Goal: Check status: Check status

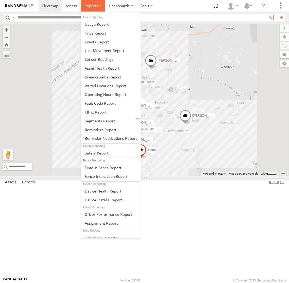
click at [87, 7] on span at bounding box center [91, 5] width 14 height 5
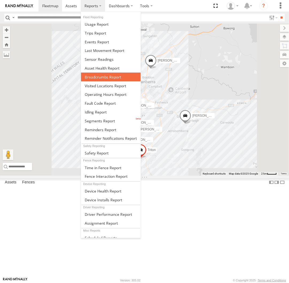
click at [94, 74] on span at bounding box center [103, 76] width 36 height 5
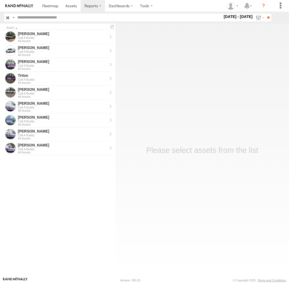
click at [0, 0] on label at bounding box center [0, 0] width 0 height 0
click at [269, 17] on input "**" at bounding box center [268, 18] width 6 height 8
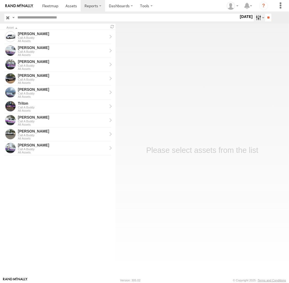
click at [261, 17] on label at bounding box center [259, 18] width 11 height 8
click at [0, 0] on label at bounding box center [0, 0] width 0 height 0
click at [265, 19] on input "**" at bounding box center [268, 18] width 6 height 8
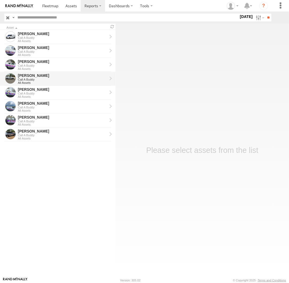
click at [57, 83] on div "All Assets" at bounding box center [62, 82] width 89 height 3
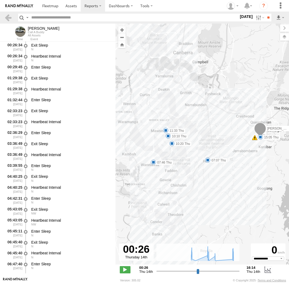
select select "**********"
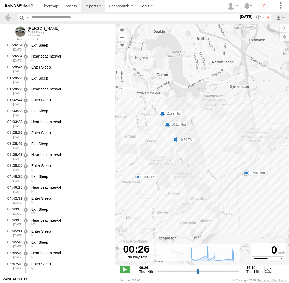
click at [248, 173] on span at bounding box center [246, 172] width 5 height 5
click at [248, 168] on div "07:07 Thu 14th Aug 07:46 Thu 14th Aug 39 96 Sheppard St Hume" at bounding box center [247, 154] width 64 height 29
drag, startPoint x: 155, startPoint y: 190, endPoint x: 186, endPoint y: 188, distance: 31.1
click at [186, 188] on div "Andrew 06:58 Thu 07:07 Thu 07:46 Thu 10:10 Thu 10:20 Thu 11:33 Thu 15:05 Thu 07…" at bounding box center [201, 147] width 173 height 246
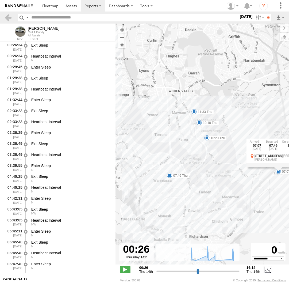
click at [168, 176] on span at bounding box center [169, 174] width 5 height 5
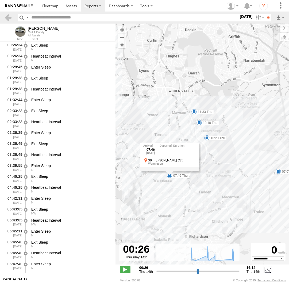
click at [167, 184] on div "Andrew 06:58 Thu 07:07 Thu 07:46 Thu 10:10 Thu 10:20 Thu 11:33 Thu 15:05 Thu 07…" at bounding box center [201, 147] width 173 height 246
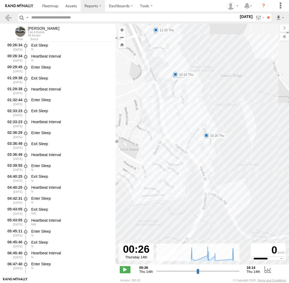
click at [175, 75] on span at bounding box center [175, 74] width 5 height 5
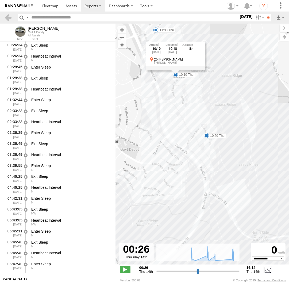
click at [171, 84] on div "Andrew 06:58 Thu 07:07 Thu 07:46 Thu 10:10 Thu 10:20 Thu 11:33 Thu 15:05 Thu 10…" at bounding box center [201, 147] width 173 height 246
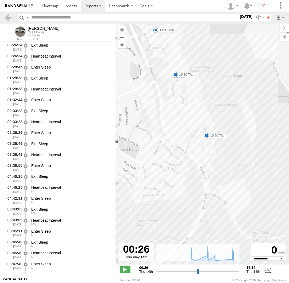
click at [207, 137] on span at bounding box center [206, 135] width 5 height 5
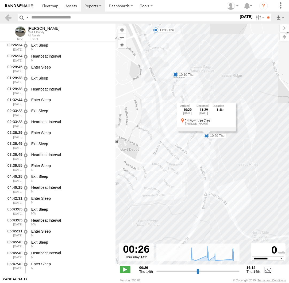
click at [207, 141] on div "Andrew 06:58 Thu 07:07 Thu 07:46 Thu 10:10 Thu 10:20 Thu 11:33 Thu 15:05 Thu 10…" at bounding box center [201, 147] width 173 height 246
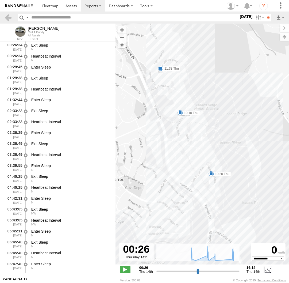
drag, startPoint x: 156, startPoint y: 71, endPoint x: 161, endPoint y: 106, distance: 35.3
click at [162, 110] on div "Andrew 06:58 Thu 07:07 Thu 07:46 Thu 10:10 Thu 10:20 Thu 11:33 Thu 15:05 Thu" at bounding box center [201, 147] width 173 height 246
click at [162, 68] on span at bounding box center [160, 67] width 5 height 5
click at [188, 113] on label "10:10 Thu" at bounding box center [190, 112] width 20 height 5
click at [156, 134] on div "Andrew 06:58 Thu 07:07 Thu 07:46 Thu 10:10 Thu 10:20 Thu 11:33 Thu 15:05 Thu 10…" at bounding box center [201, 147] width 173 height 246
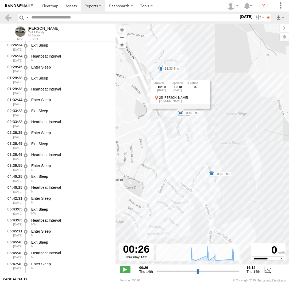
click at [155, 122] on div "Andrew 06:58 Thu 07:07 Thu 07:46 Thu 10:10 Thu 10:20 Thu 11:33 Thu 15:05 Thu 10…" at bounding box center [201, 147] width 173 height 246
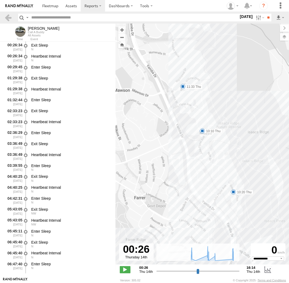
drag, startPoint x: 164, startPoint y: 71, endPoint x: 182, endPoint y: 97, distance: 31.7
click at [182, 97] on div "Andrew 06:58 Thu 07:07 Thu 07:46 Thu 10:10 Thu 10:20 Thu 11:33 Thu 15:05 Thu" at bounding box center [201, 147] width 173 height 246
click at [183, 87] on span at bounding box center [182, 86] width 5 height 5
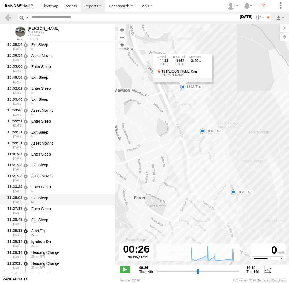
scroll to position [3239, 0]
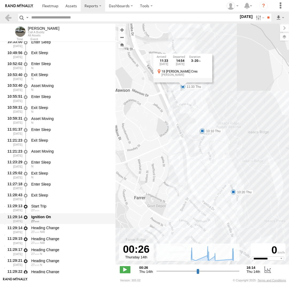
click at [50, 221] on div "27" at bounding box center [70, 220] width 79 height 3
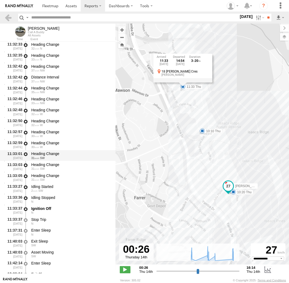
scroll to position [3950, 0]
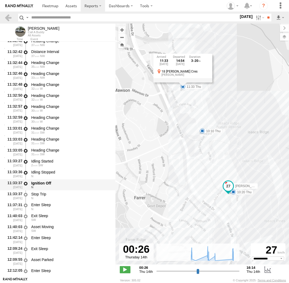
click at [57, 182] on div "Ignition Off" at bounding box center [70, 182] width 79 height 5
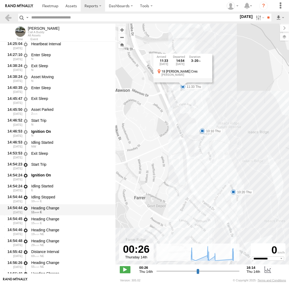
scroll to position [4368, 0]
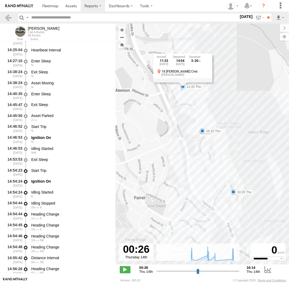
click at [138, 156] on div "Andrew 06:58 Thu 07:07 Thu 07:46 Thu 10:10 Thu 10:20 Thu 11:33 Thu 15:05 Thu 11…" at bounding box center [201, 147] width 173 height 246
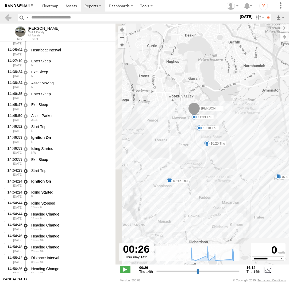
drag, startPoint x: 145, startPoint y: 197, endPoint x: 193, endPoint y: 161, distance: 60.0
click at [193, 161] on div "Andrew 06:58 Thu 07:07 Thu 07:46 Thu 10:10 Thu 10:20 Thu 11:33 Thu 15:05 Thu" at bounding box center [201, 147] width 173 height 246
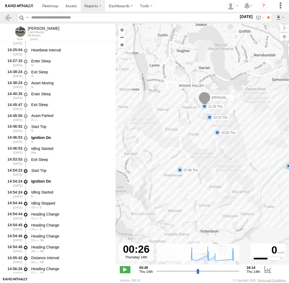
click at [179, 169] on span at bounding box center [179, 169] width 5 height 5
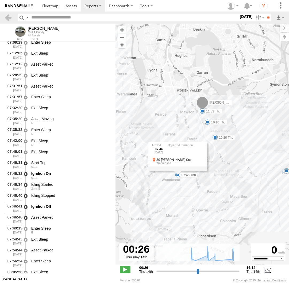
scroll to position [1399, 0]
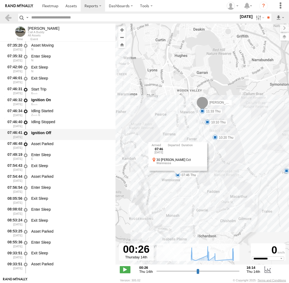
click at [55, 136] on div "Ignition Off" at bounding box center [70, 134] width 81 height 10
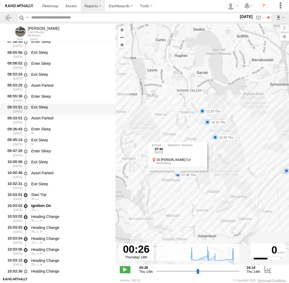
scroll to position [1546, 0]
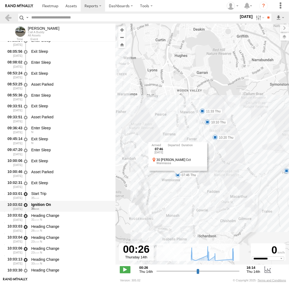
click at [51, 210] on div "35" at bounding box center [70, 208] width 79 height 3
click at [192, 197] on div "Andrew 06:58 Thu 07:07 Thu 07:46 Thu 10:10 Thu 10:20 Thu 11:33 Thu 15:05 Thu 07…" at bounding box center [201, 147] width 173 height 246
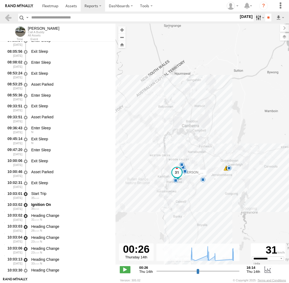
click at [260, 18] on label at bounding box center [259, 18] width 11 height 8
click at [0, 0] on label at bounding box center [0, 0] width 0 height 0
click at [266, 19] on input "**" at bounding box center [268, 18] width 6 height 8
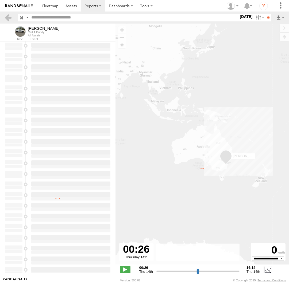
type input "**********"
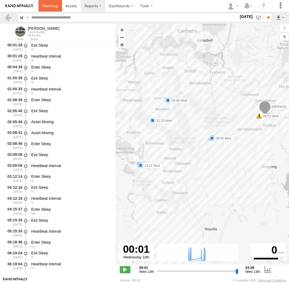
click at [55, 7] on span at bounding box center [50, 5] width 16 height 5
